Goal: Transaction & Acquisition: Subscribe to service/newsletter

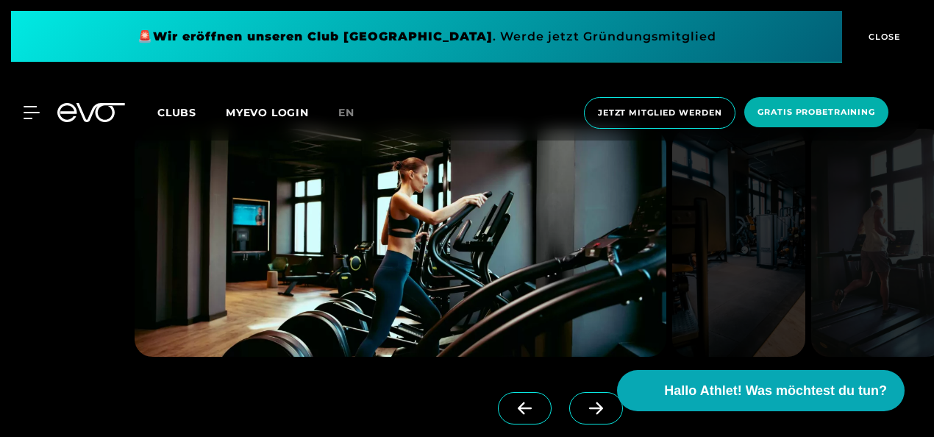
scroll to position [1017, 0]
click at [569, 397] on span at bounding box center [596, 409] width 54 height 32
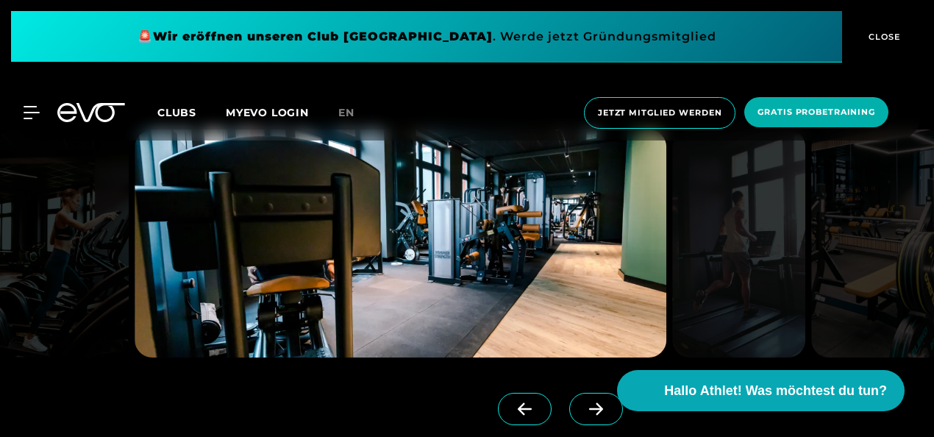
click at [569, 397] on span at bounding box center [596, 409] width 54 height 32
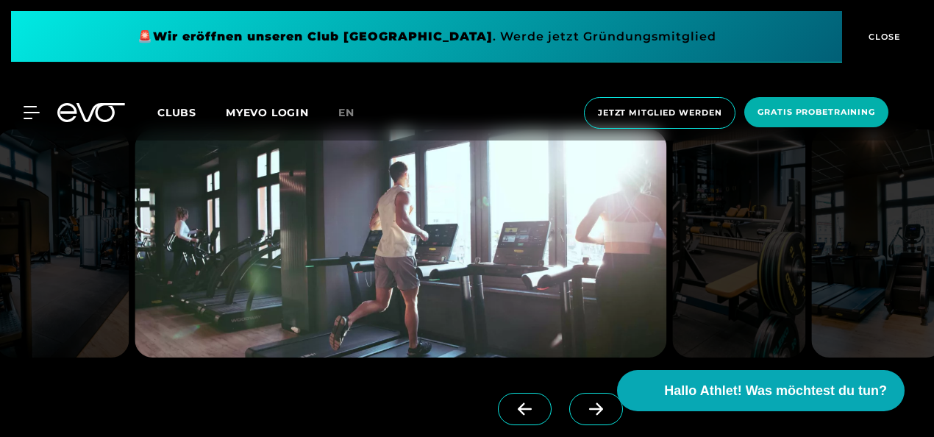
click at [569, 397] on span at bounding box center [596, 409] width 54 height 32
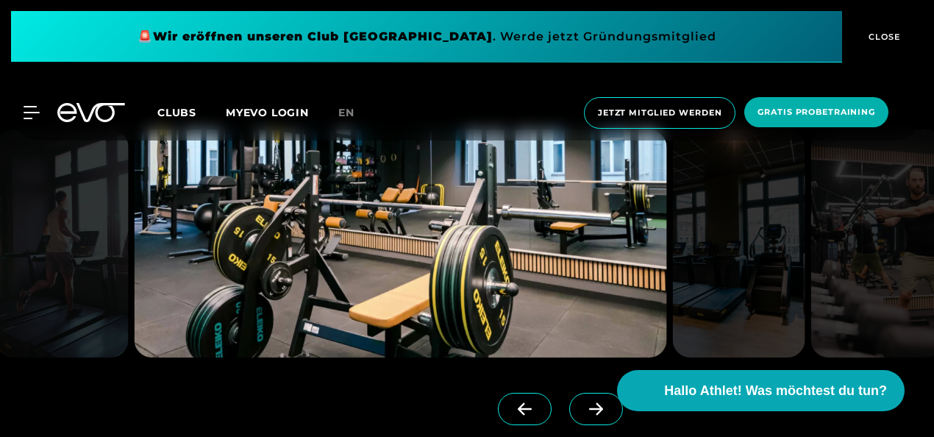
click at [569, 397] on span at bounding box center [596, 409] width 54 height 32
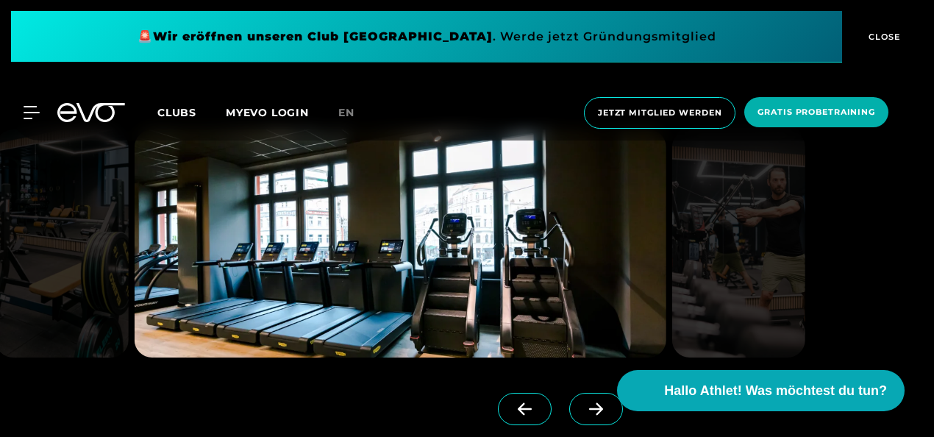
click at [569, 397] on span at bounding box center [596, 409] width 54 height 32
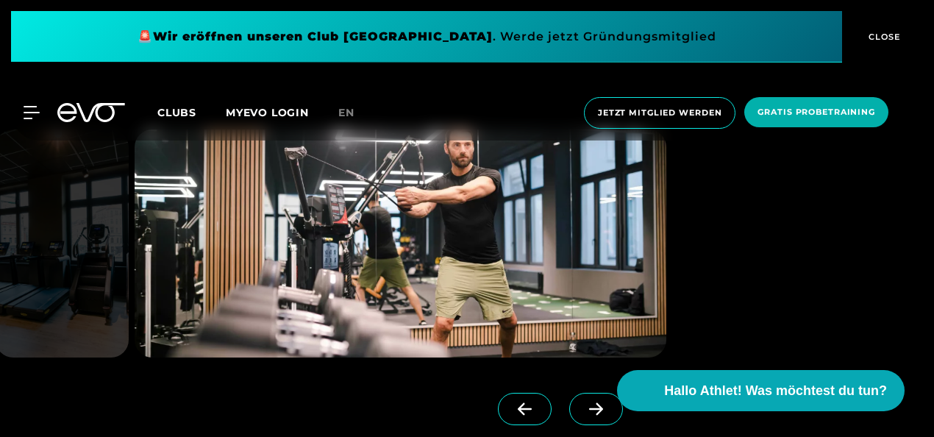
click at [569, 397] on span at bounding box center [596, 409] width 54 height 32
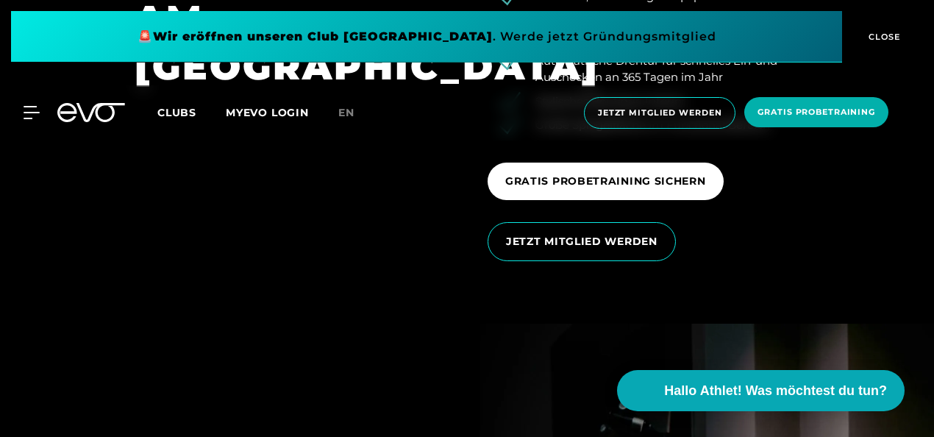
scroll to position [2123, 0]
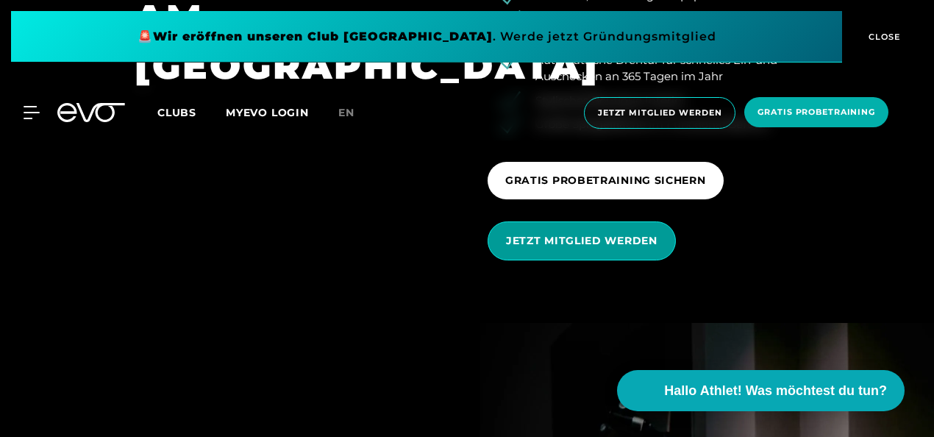
click at [511, 231] on span "JETZT MITGLIED WERDEN" at bounding box center [582, 240] width 188 height 39
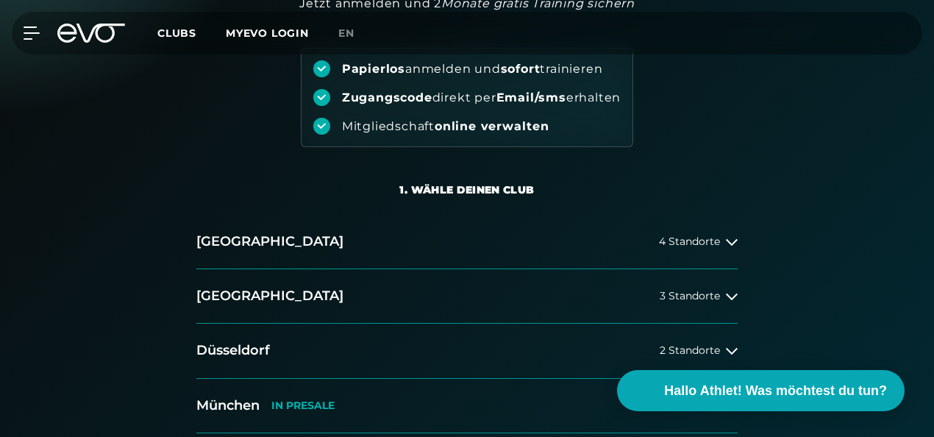
scroll to position [164, 0]
click at [241, 298] on button "[GEOGRAPHIC_DATA] 3 Standorte" at bounding box center [467, 296] width 542 height 54
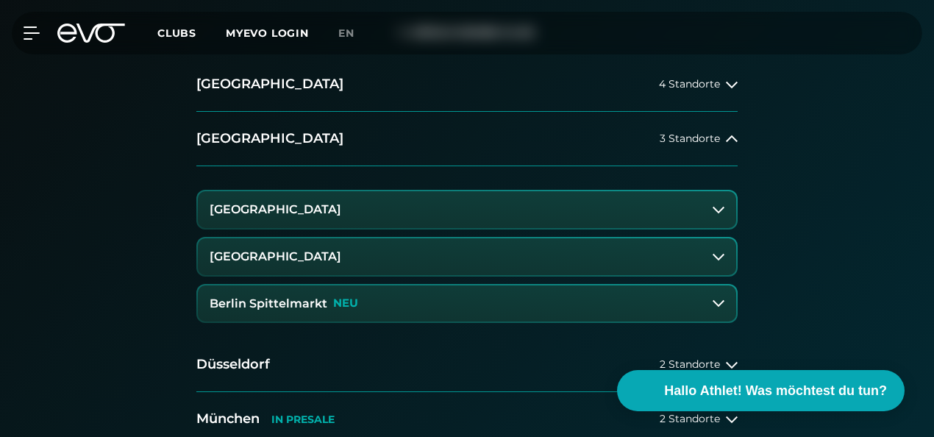
scroll to position [322, 0]
click at [219, 256] on h3 "[GEOGRAPHIC_DATA]" at bounding box center [276, 255] width 132 height 13
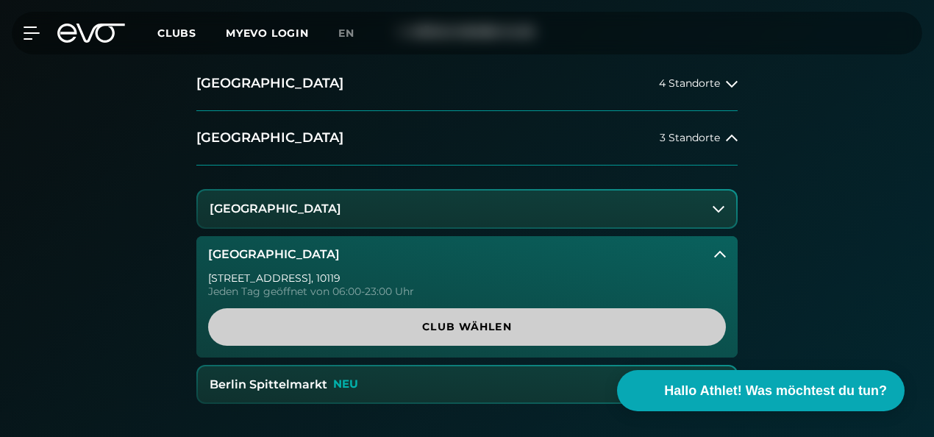
click at [245, 330] on span "Club wählen" at bounding box center [467, 326] width 483 height 15
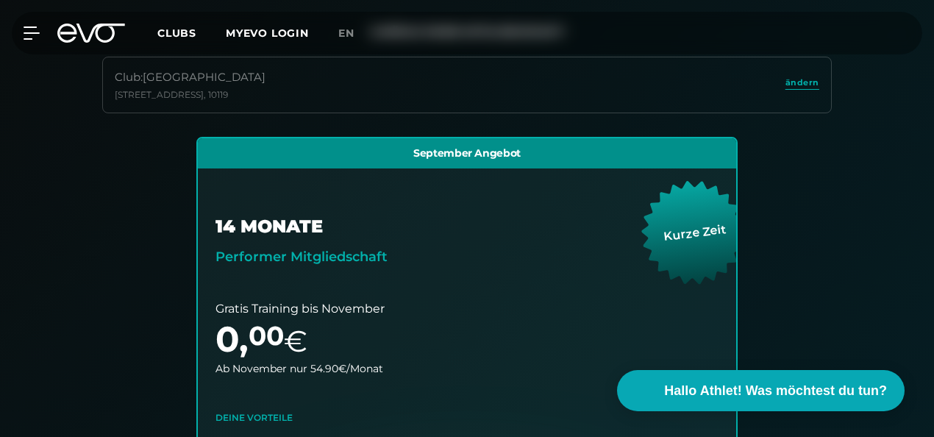
scroll to position [310, 0]
